Goal: Transaction & Acquisition: Purchase product/service

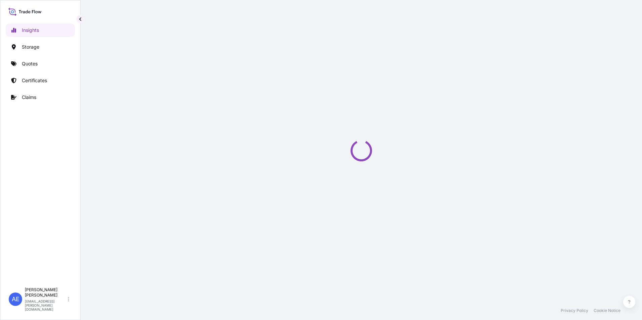
select select "2025"
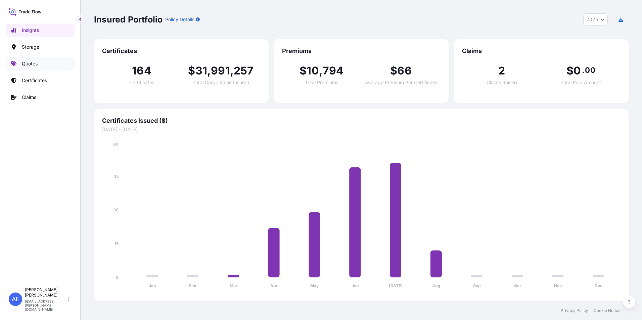
click at [32, 65] on p "Quotes" at bounding box center [30, 63] width 16 height 7
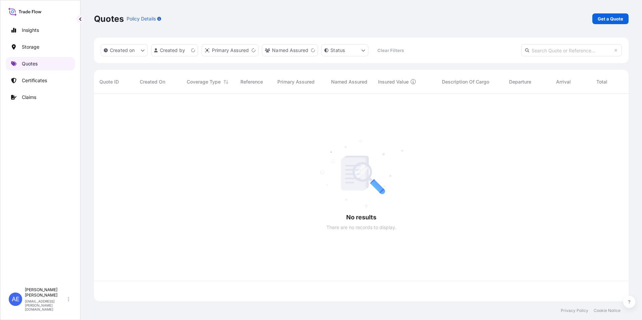
scroll to position [206, 529]
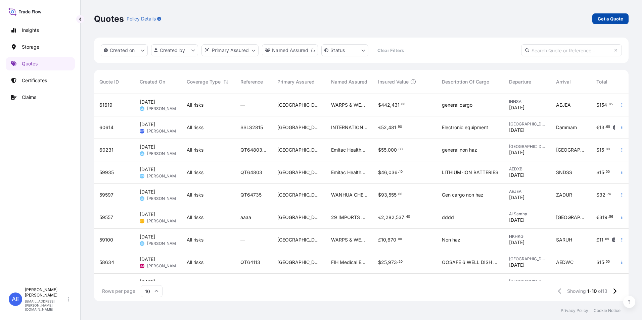
click at [604, 19] on p "Get a Quote" at bounding box center [611, 18] width 26 height 7
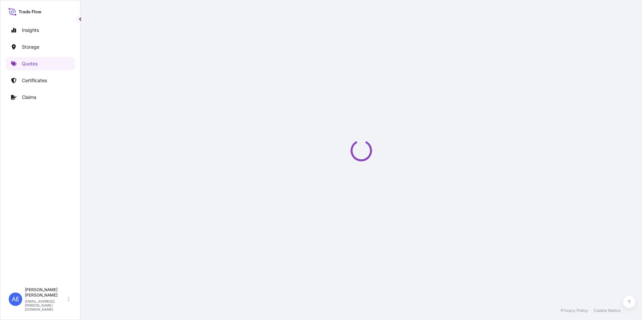
select select "Water"
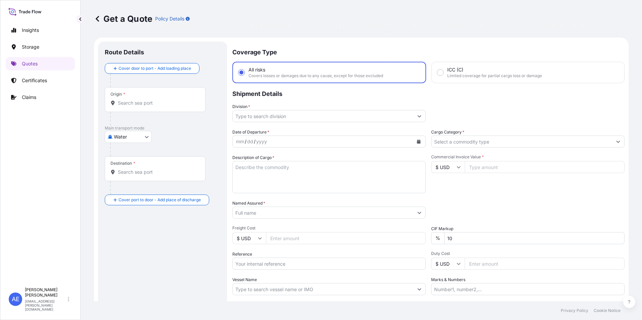
scroll to position [11, 0]
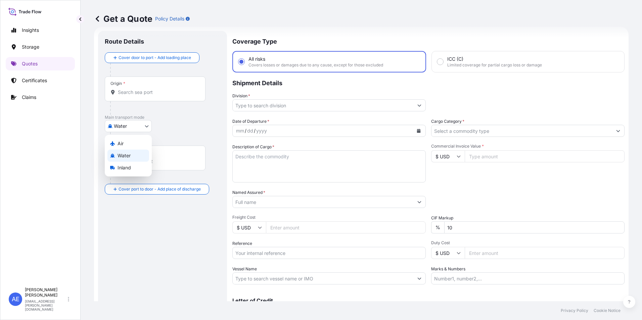
click at [129, 125] on body "Insights Storage Quotes Certificates Claims AE [PERSON_NAME] Samuel [EMAIL_ADDR…" at bounding box center [321, 160] width 642 height 320
click at [127, 155] on span "Water" at bounding box center [123, 155] width 13 height 7
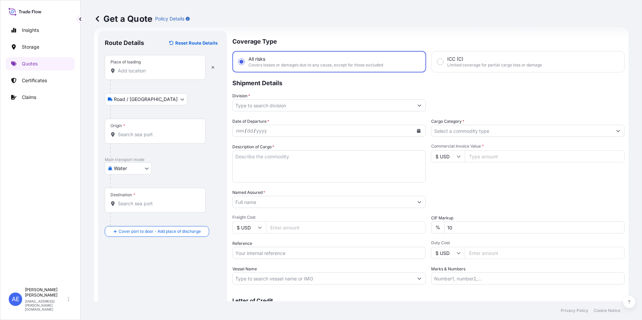
click at [132, 74] on div "Place of loading" at bounding box center [155, 67] width 101 height 25
click at [132, 74] on input "Place of loading" at bounding box center [157, 70] width 79 height 7
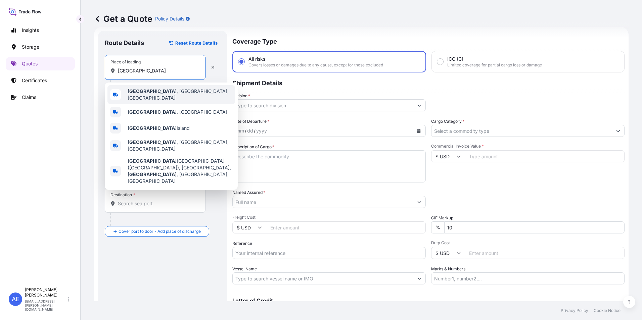
click at [145, 95] on span "[GEOGRAPHIC_DATA] , [GEOGRAPHIC_DATA], [GEOGRAPHIC_DATA]" at bounding box center [180, 94] width 105 height 13
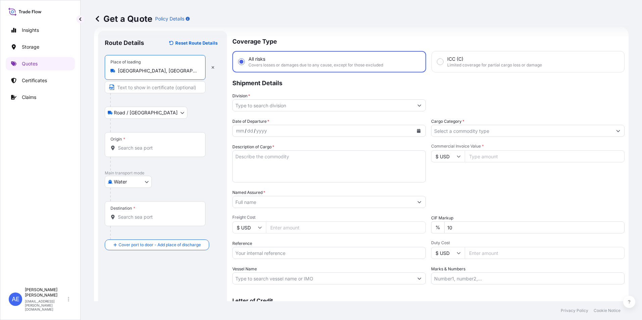
type input "[GEOGRAPHIC_DATA], [GEOGRAPHIC_DATA], [GEOGRAPHIC_DATA]"
click at [148, 143] on div "Origin *" at bounding box center [155, 144] width 101 height 25
click at [148, 145] on input "Origin *" at bounding box center [157, 148] width 79 height 7
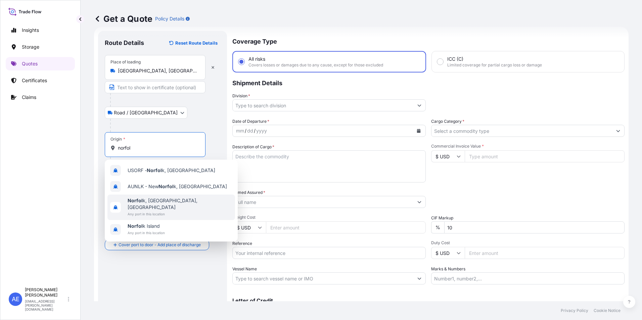
click at [159, 211] on span "Any port in this location" at bounding box center [180, 214] width 105 height 7
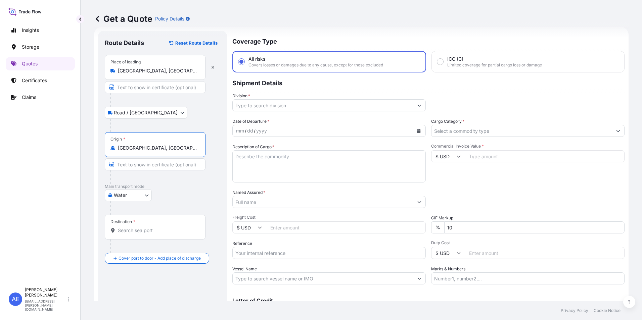
type input "[GEOGRAPHIC_DATA], [GEOGRAPHIC_DATA], [GEOGRAPHIC_DATA]"
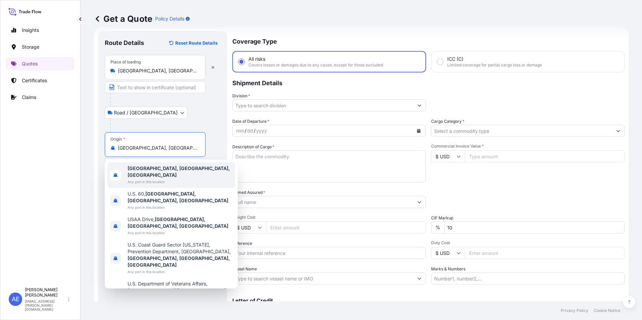
click at [146, 179] on span "Any port in this location" at bounding box center [180, 182] width 105 height 7
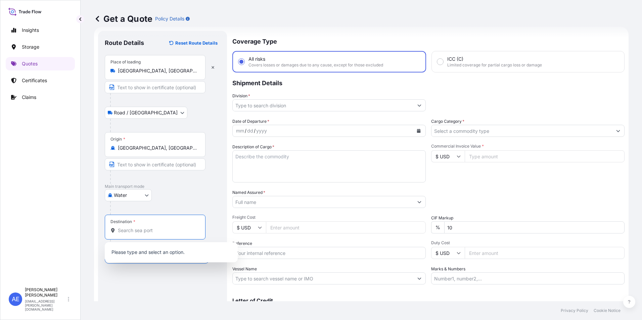
click at [140, 227] on input "Destination *" at bounding box center [157, 230] width 79 height 7
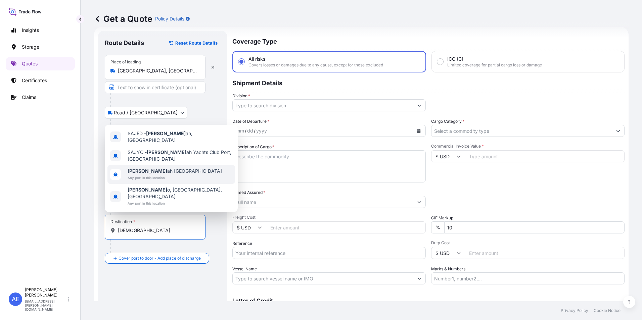
click at [154, 175] on span "[DEMOGRAPHIC_DATA] ah [GEOGRAPHIC_DATA]" at bounding box center [175, 171] width 94 height 7
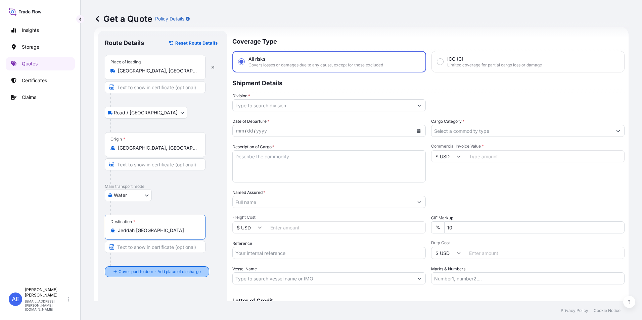
type input "Jeddah [GEOGRAPHIC_DATA]"
click at [134, 266] on div at bounding box center [157, 259] width 95 height 13
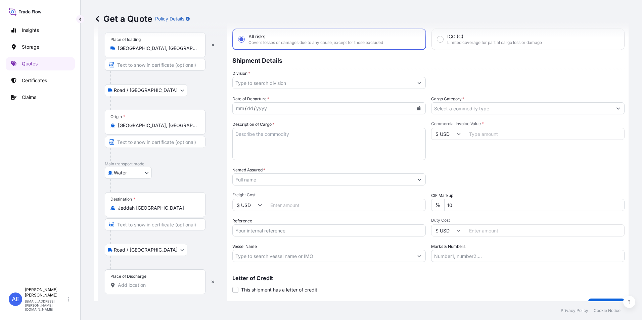
scroll to position [44, 0]
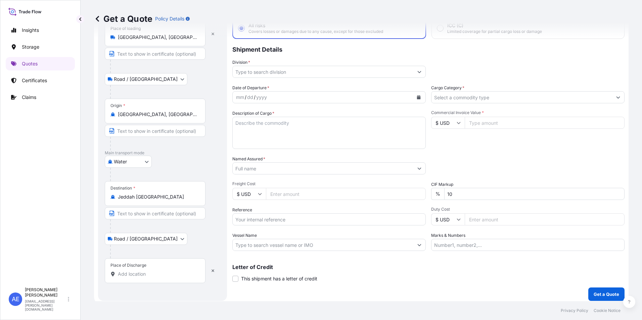
click at [133, 267] on div "Place of Discharge" at bounding box center [128, 265] width 36 height 5
click at [133, 271] on input "Place of Discharge" at bounding box center [157, 274] width 79 height 7
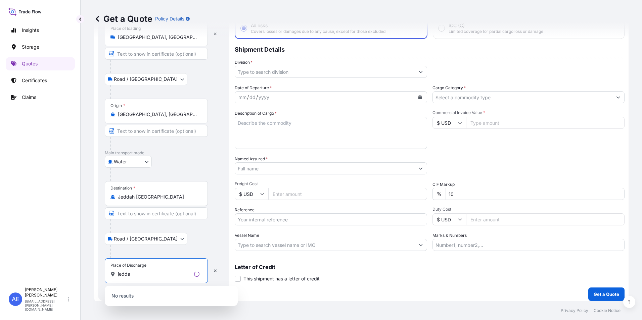
click at [153, 175] on div at bounding box center [166, 174] width 112 height 13
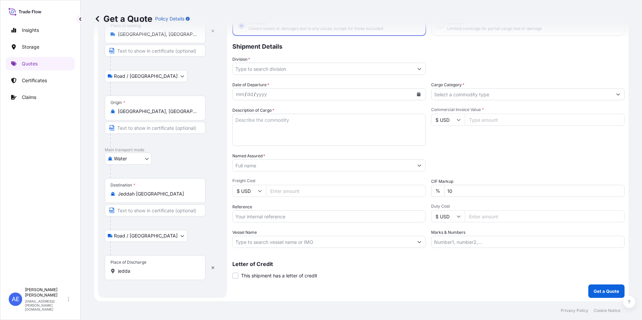
scroll to position [48, 0]
click at [137, 268] on input "jedda" at bounding box center [157, 270] width 79 height 7
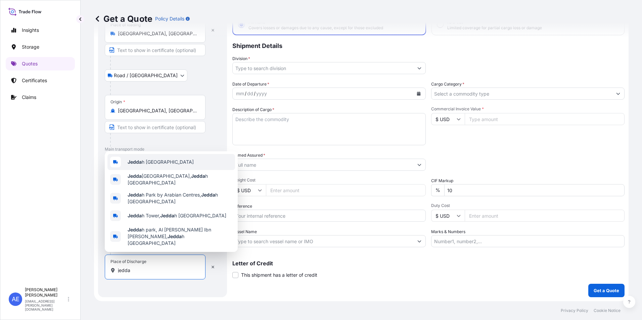
click at [156, 166] on span "Jedda h [GEOGRAPHIC_DATA]" at bounding box center [161, 162] width 66 height 7
type input "Jeddah [GEOGRAPHIC_DATA]"
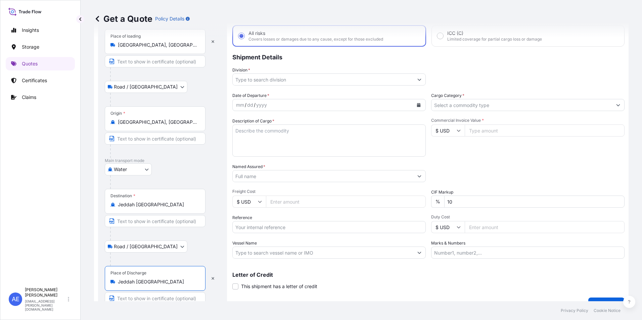
scroll to position [0, 0]
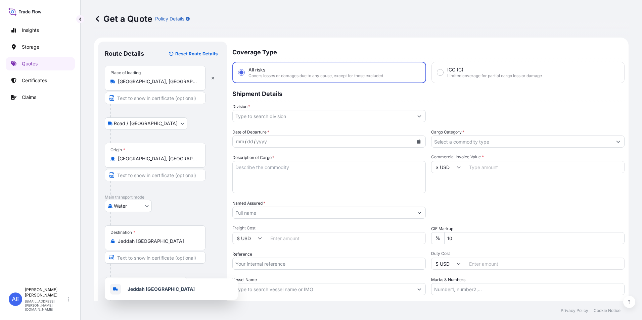
click at [417, 142] on icon "Calendar" at bounding box center [419, 142] width 4 height 4
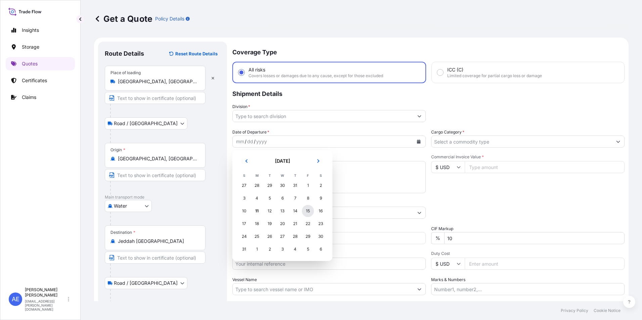
click at [305, 213] on div "15" at bounding box center [308, 211] width 12 height 12
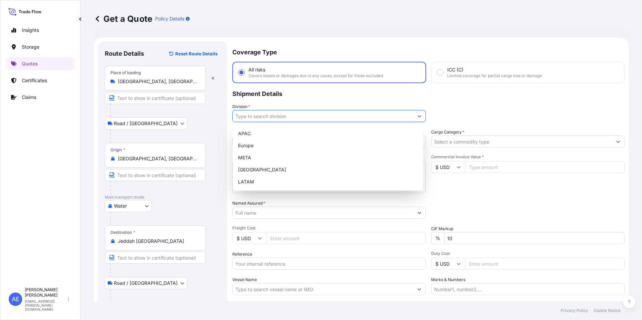
click at [417, 117] on icon "Show suggestions" at bounding box center [419, 116] width 4 height 4
click at [249, 154] on div "META" at bounding box center [327, 158] width 185 height 12
type input "META"
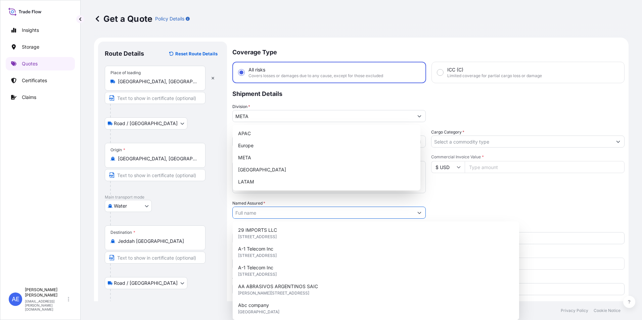
click at [275, 215] on input "Named Assured *" at bounding box center [323, 213] width 181 height 12
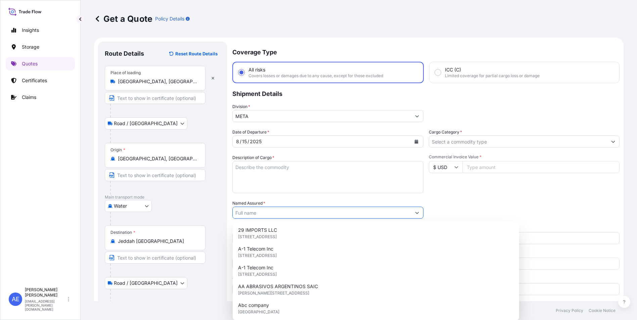
paste input "Colors Company for Paints"
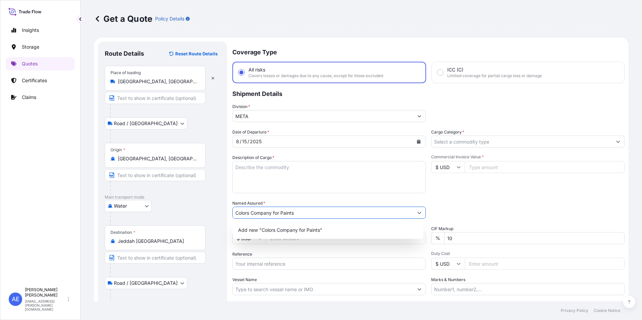
type input "Colors Company for Paints"
click at [480, 143] on input "Cargo Category *" at bounding box center [521, 142] width 181 height 12
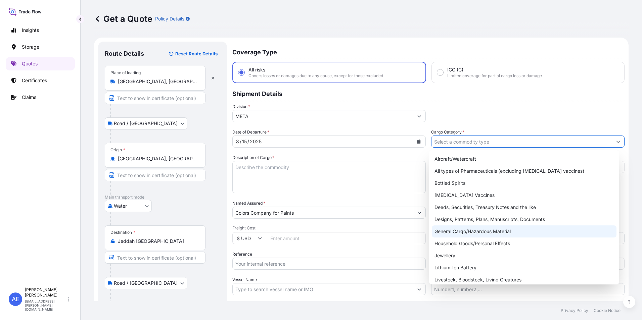
click at [477, 232] on div "General Cargo/Hazardous Material" at bounding box center [524, 232] width 185 height 12
type input "General Cargo/Hazardous Material"
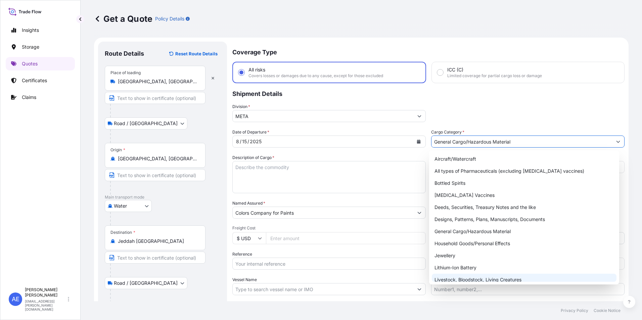
click at [260, 184] on textarea "Description of Cargo *" at bounding box center [328, 177] width 193 height 32
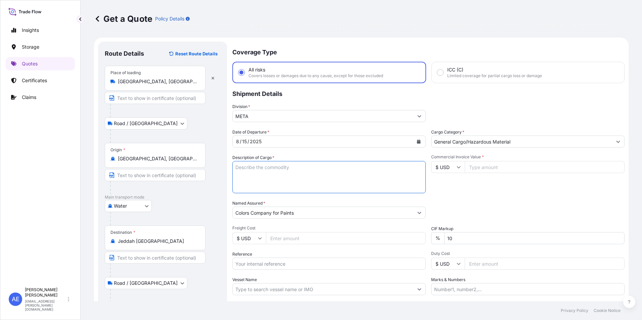
paste textarea "FAST WAX , ULTRA CUTTING CRÈME"
type textarea "FAST WAX , ULTRA CUTTING CRÈME"
click at [473, 167] on input "Commercial Invoice Value *" at bounding box center [545, 167] width 160 height 12
paste input "85982.27"
type input "85982.27"
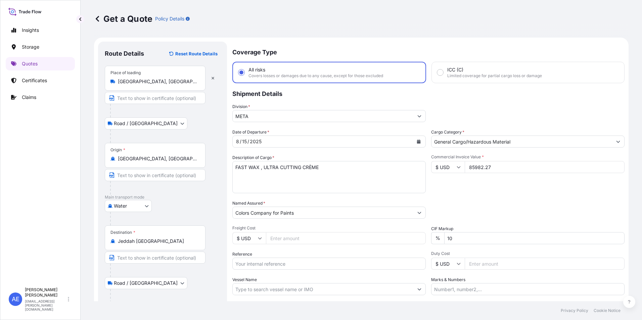
drag, startPoint x: 466, startPoint y: 240, endPoint x: 461, endPoint y: 243, distance: 5.4
click at [464, 240] on input "10" at bounding box center [534, 238] width 180 height 12
drag, startPoint x: 460, startPoint y: 244, endPoint x: 247, endPoint y: 264, distance: 214.1
click at [287, 260] on div "Date of Departure * [DATE] Cargo Category * General Cargo/Hazardous Material De…" at bounding box center [428, 212] width 392 height 167
type input "0"
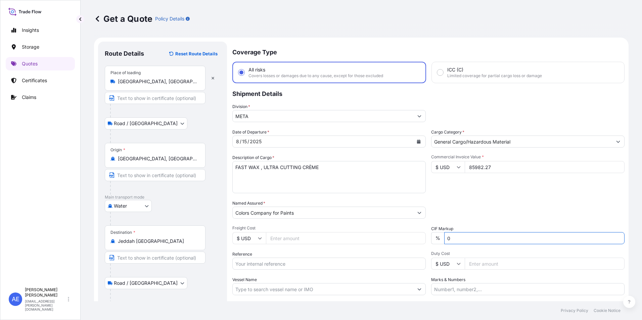
click at [273, 265] on input "Reference" at bounding box center [328, 264] width 193 height 12
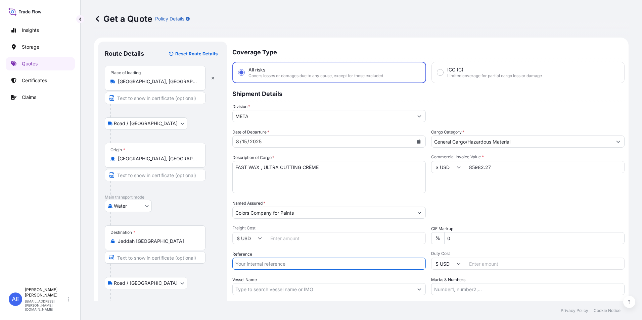
paste input "SSLS2314"
type input "SSLS2314"
click at [469, 209] on div "Packing Category Type to search a container mode Please select a primary mode o…" at bounding box center [527, 209] width 193 height 19
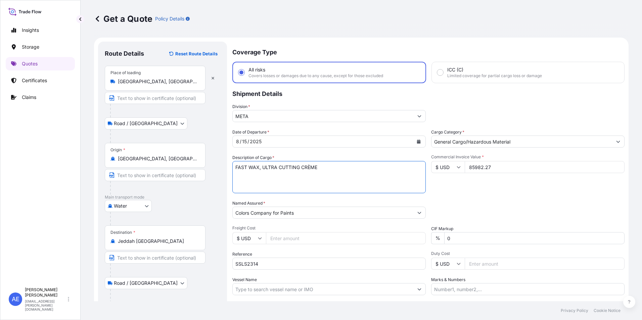
type textarea "FAST WAX, ULTRA CUTTING CRÈME"
click at [568, 200] on div "Packing Category Type to search a container mode Please select a primary mode o…" at bounding box center [527, 209] width 193 height 19
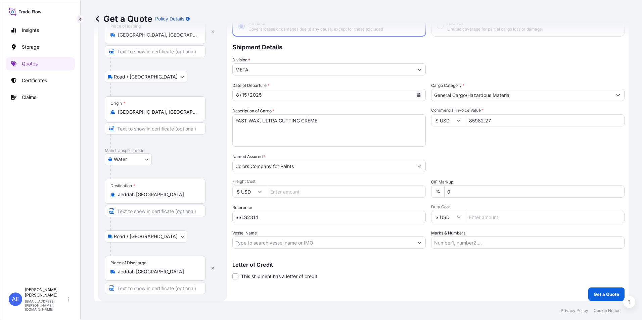
scroll to position [50, 0]
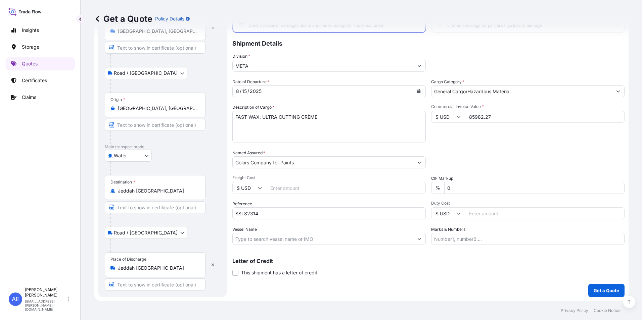
click at [595, 291] on p "Get a Quote" at bounding box center [607, 290] width 26 height 7
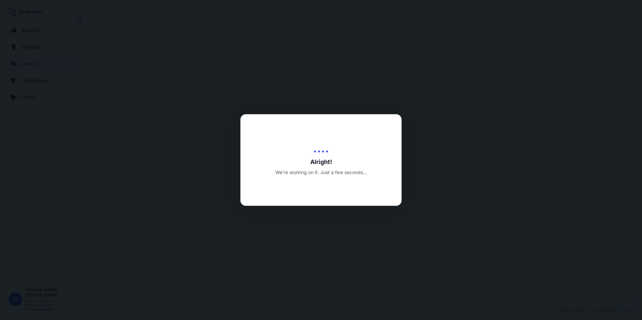
select select "Road / [GEOGRAPHIC_DATA]"
select select "Water"
select select "Road / [GEOGRAPHIC_DATA]"
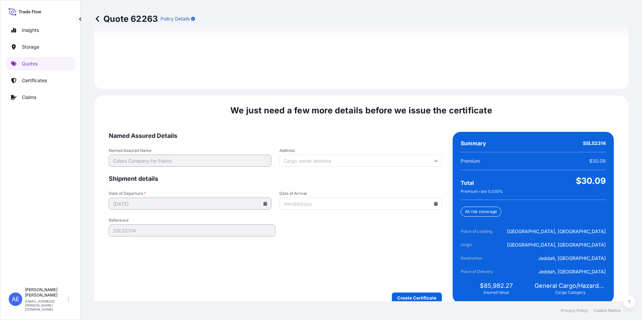
scroll to position [999, 0]
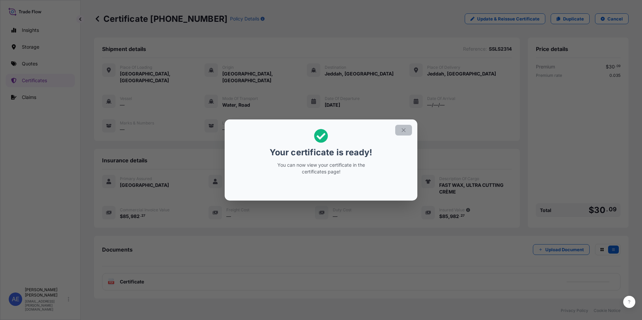
click at [406, 127] on icon "button" at bounding box center [404, 130] width 6 height 6
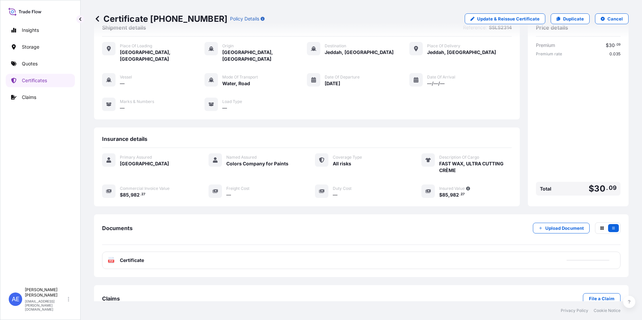
scroll to position [33, 0]
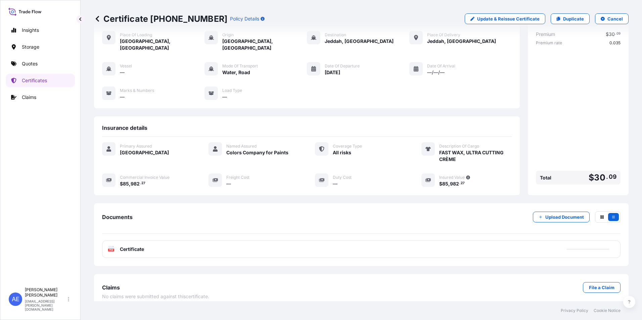
click at [261, 245] on div "PDF Certificate" at bounding box center [361, 249] width 518 height 17
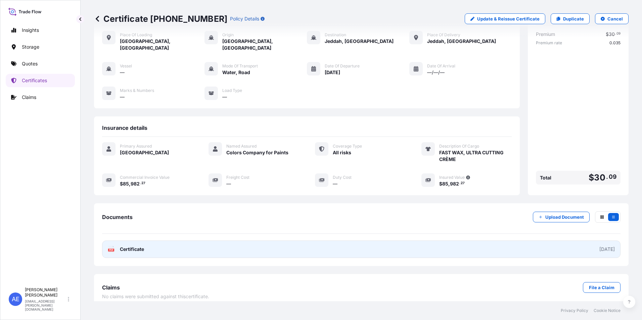
click at [191, 246] on link "PDF Certificate [DATE]" at bounding box center [361, 249] width 518 height 17
